Goal: Information Seeking & Learning: Check status

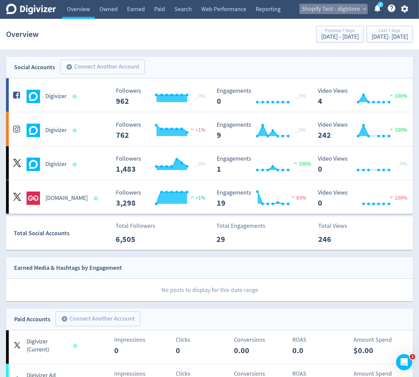
click at [331, 11] on span "Shopify Test - digistore" at bounding box center [330, 9] width 58 height 11
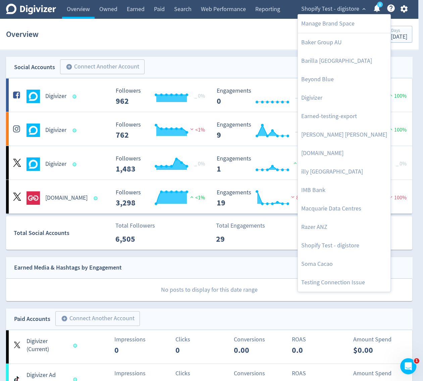
click at [219, 27] on div at bounding box center [211, 190] width 423 height 381
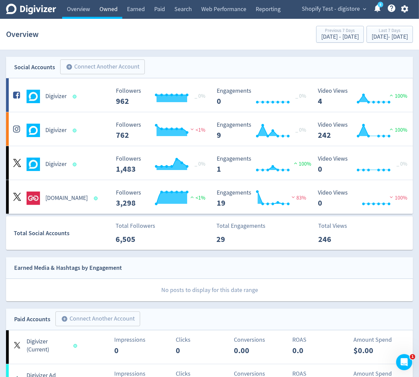
click at [113, 11] on link "Owned" at bounding box center [109, 9] width 28 height 19
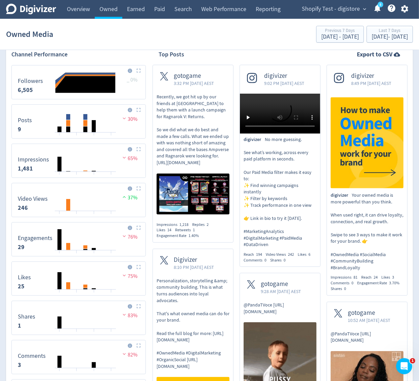
scroll to position [146, 0]
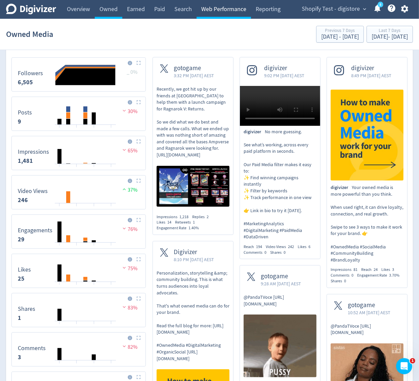
click at [207, 7] on link "Web Performance" at bounding box center [223, 9] width 54 height 19
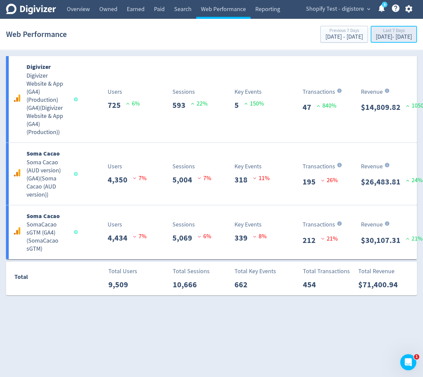
click at [376, 31] on div "Last 7 Days" at bounding box center [394, 31] width 36 height 6
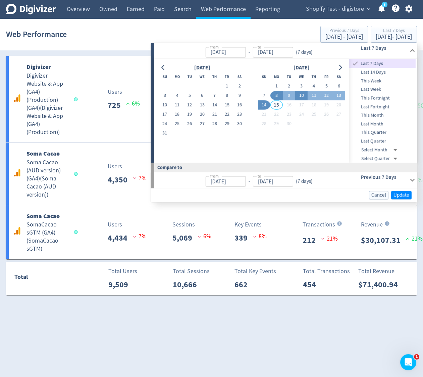
drag, startPoint x: 306, startPoint y: 97, endPoint x: 311, endPoint y: 95, distance: 4.8
click at [307, 97] on button "10" at bounding box center [301, 95] width 12 height 9
type input "[DATE]"
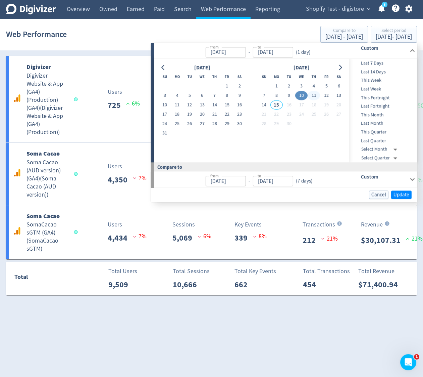
click at [311, 95] on button "11" at bounding box center [314, 95] width 12 height 9
type input "[DATE]"
click at [311, 95] on button "11" at bounding box center [314, 95] width 12 height 9
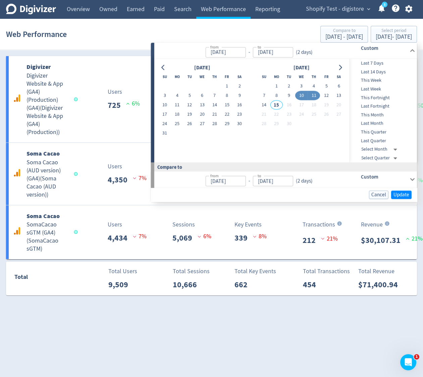
type input "[DATE]"
click at [395, 192] on span "Update" at bounding box center [402, 194] width 16 height 5
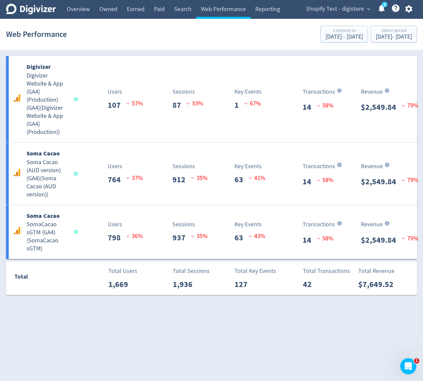
click at [353, 302] on html "Digivizer Logo [PERSON_NAME] Logo Overview Owned Earned Paid Search Web Perform…" at bounding box center [211, 151] width 423 height 302
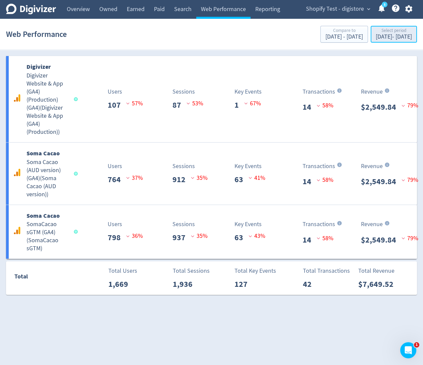
click at [378, 39] on div "[DATE] - [DATE]" at bounding box center [394, 37] width 36 height 6
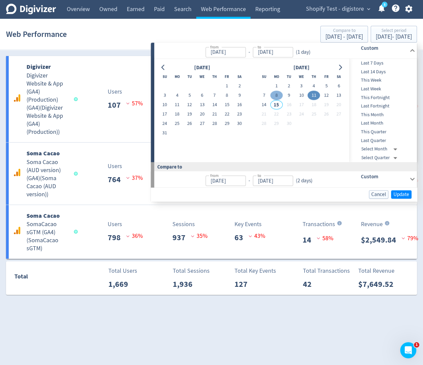
click at [273, 92] on button "8" at bounding box center [277, 95] width 12 height 9
type input "[DATE]"
click at [273, 95] on button "8" at bounding box center [277, 95] width 12 height 9
type input "[DATE]"
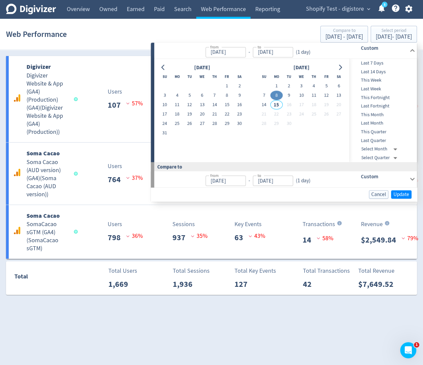
type input "[DATE]"
click at [273, 95] on button "8" at bounding box center [277, 95] width 12 height 9
click at [403, 194] on span "Update" at bounding box center [402, 194] width 16 height 5
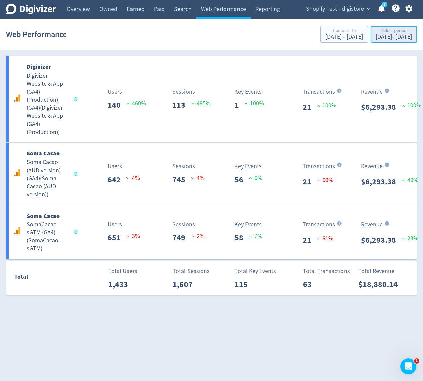
click at [399, 42] on button "Select period [DATE] - [DATE]" at bounding box center [394, 34] width 46 height 17
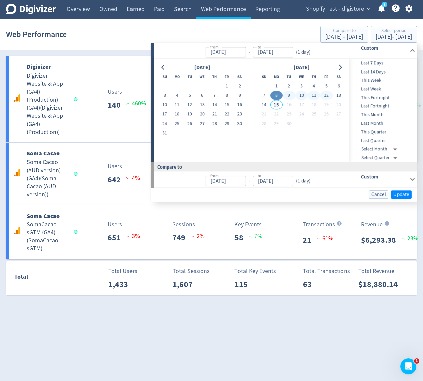
click at [326, 96] on button "12" at bounding box center [326, 95] width 12 height 9
type input "[DATE]"
click at [326, 96] on button "12" at bounding box center [326, 95] width 12 height 9
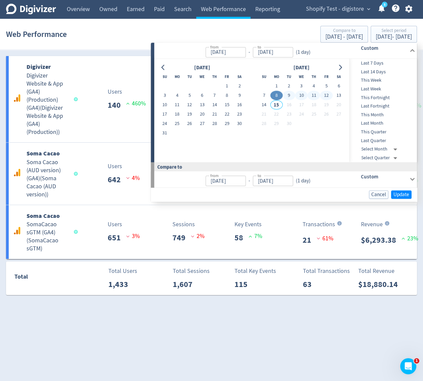
type input "[DATE]"
click at [407, 192] on span "Update" at bounding box center [402, 194] width 16 height 5
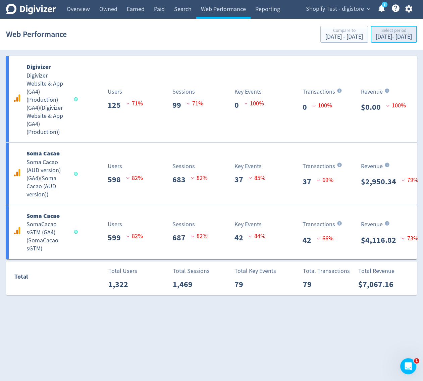
click at [376, 34] on div "[DATE] - [DATE]" at bounding box center [394, 37] width 36 height 6
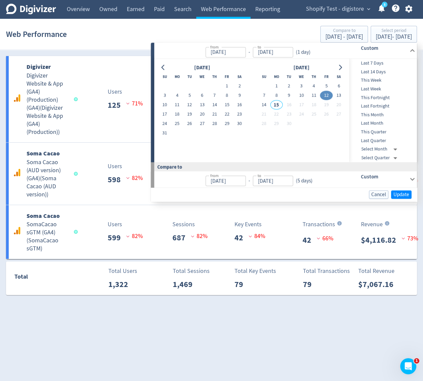
click at [320, 97] on td "11" at bounding box center [314, 95] width 12 height 9
click at [330, 94] on button "12" at bounding box center [326, 95] width 12 height 9
click at [336, 93] on button "13" at bounding box center [339, 95] width 12 height 9
type input "[DATE]"
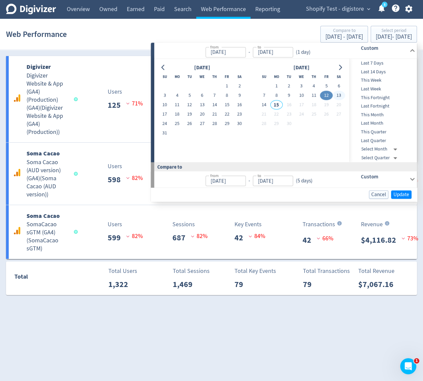
type input "[DATE]"
click at [336, 93] on button "13" at bounding box center [339, 95] width 12 height 9
type input "[DATE]"
click at [398, 192] on span "Update" at bounding box center [402, 194] width 16 height 5
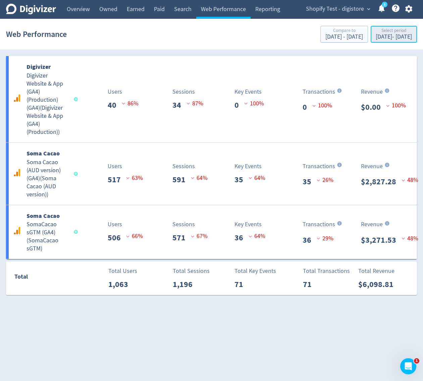
click at [393, 36] on div "[DATE] - [DATE]" at bounding box center [394, 37] width 36 height 6
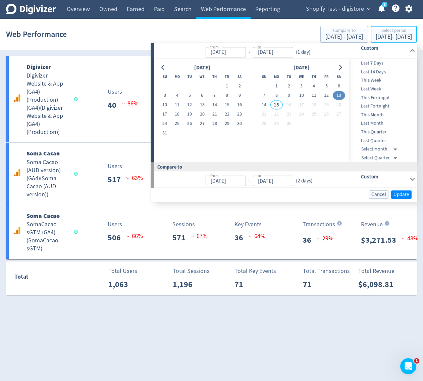
type input "[DATE]"
click at [314, 94] on button "11" at bounding box center [314, 95] width 12 height 9
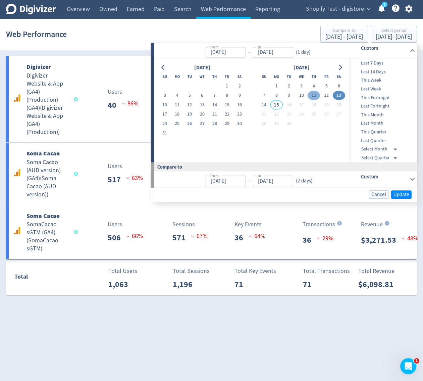
type input "[DATE]"
click at [314, 94] on button "11" at bounding box center [314, 95] width 12 height 9
type input "[DATE]"
click at [399, 193] on span "Update" at bounding box center [402, 194] width 16 height 5
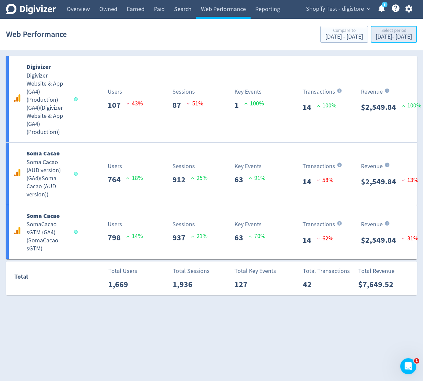
click at [382, 35] on div "[DATE] - [DATE]" at bounding box center [394, 37] width 36 height 6
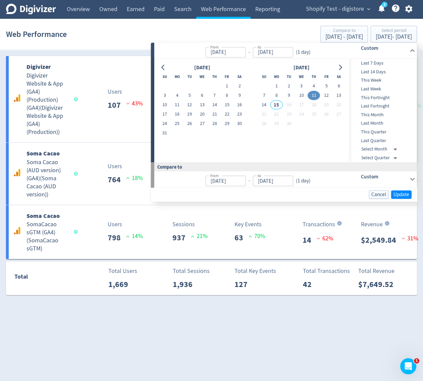
click at [208, 47] on input "[DATE]" at bounding box center [225, 52] width 40 height 10
type input "[DATE]"
click at [218, 37] on div "Web Performance Compare to [DATE] - [DATE] Select period [DATE] - [DATE]" at bounding box center [211, 33] width 411 height 21
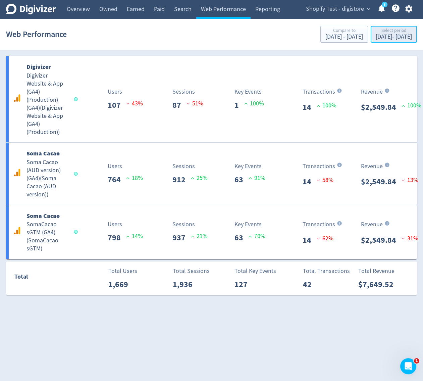
click at [376, 40] on div "[DATE] - [DATE]" at bounding box center [394, 37] width 36 height 6
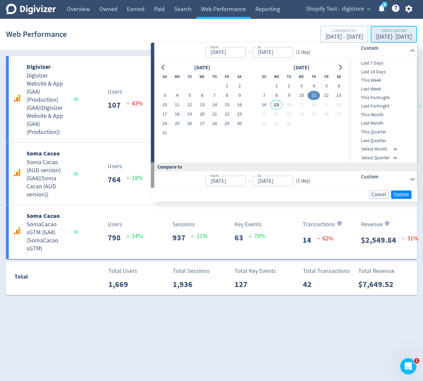
click at [376, 40] on div "[DATE] - [DATE]" at bounding box center [394, 37] width 36 height 6
click at [332, 302] on html "Digivizer Logo [PERSON_NAME] Logo Overview Owned Earned Paid Search Web Perform…" at bounding box center [211, 151] width 423 height 302
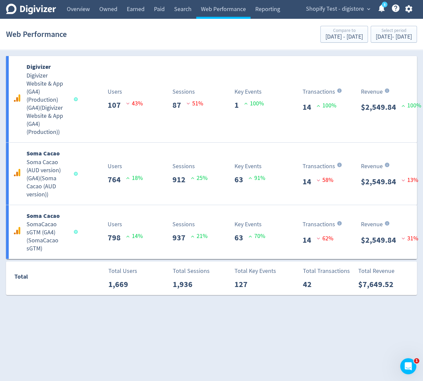
click at [393, 43] on div "Web Performance Compare to [DATE] - [DATE] Select period [DATE] - [DATE]" at bounding box center [211, 33] width 411 height 21
click at [396, 34] on div "[DATE] - [DATE]" at bounding box center [394, 37] width 36 height 6
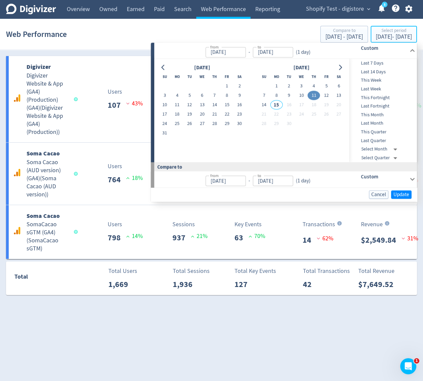
type input "[DATE]"
click at [278, 302] on html "Digivizer Logo [PERSON_NAME] Logo Overview Owned Earned Paid Search Web Perform…" at bounding box center [211, 151] width 423 height 302
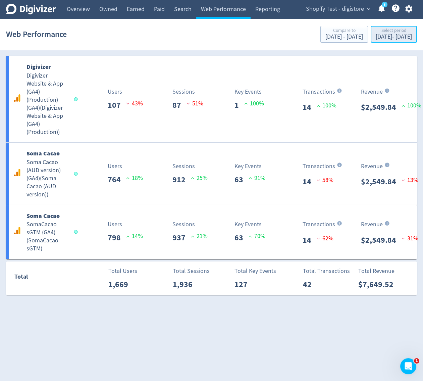
click at [396, 30] on div "Select period" at bounding box center [394, 31] width 36 height 6
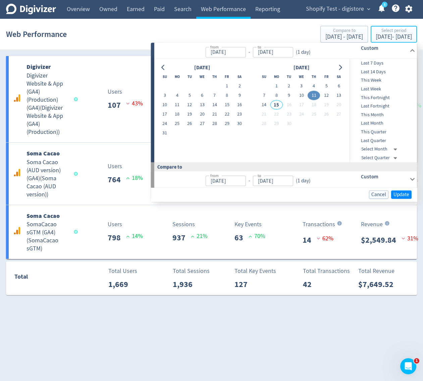
type input "[DATE]"
click at [279, 95] on button "8" at bounding box center [277, 95] width 12 height 9
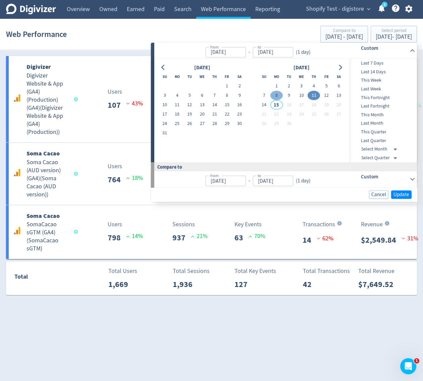
type input "[DATE]"
click at [279, 95] on button "8" at bounding box center [277, 95] width 12 height 9
type input "[DATE]"
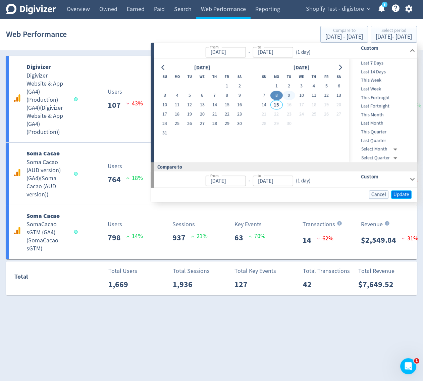
click at [400, 192] on span "Update" at bounding box center [402, 194] width 16 height 5
